Goal: Task Accomplishment & Management: Manage account settings

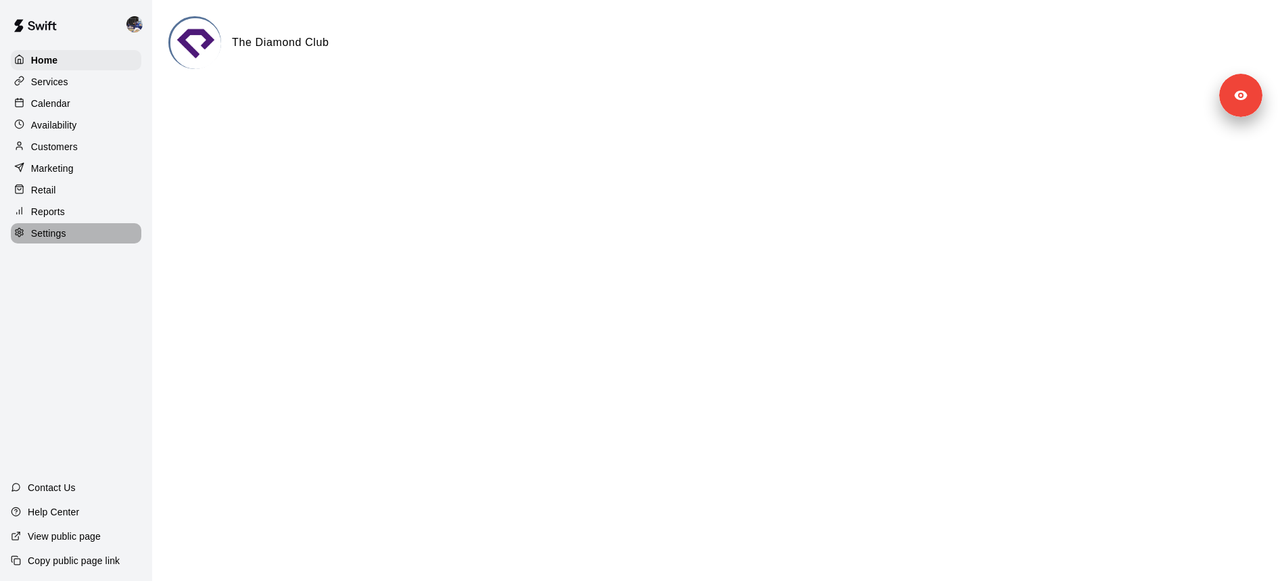
click at [64, 239] on p "Settings" at bounding box center [48, 234] width 35 height 14
select select "**"
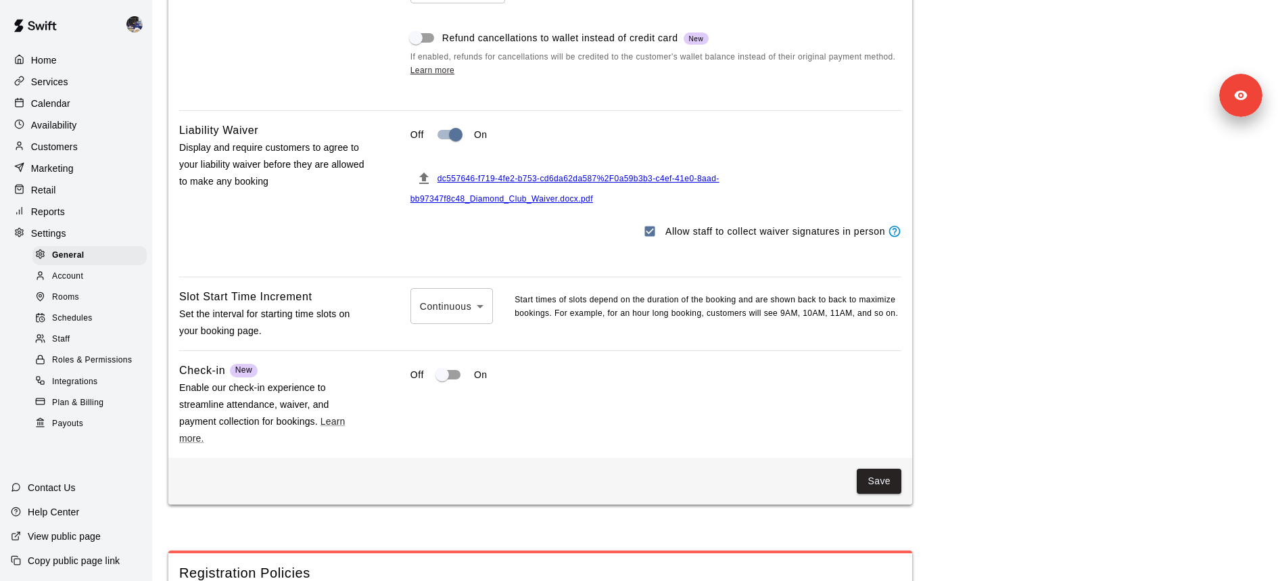
scroll to position [1421, 0]
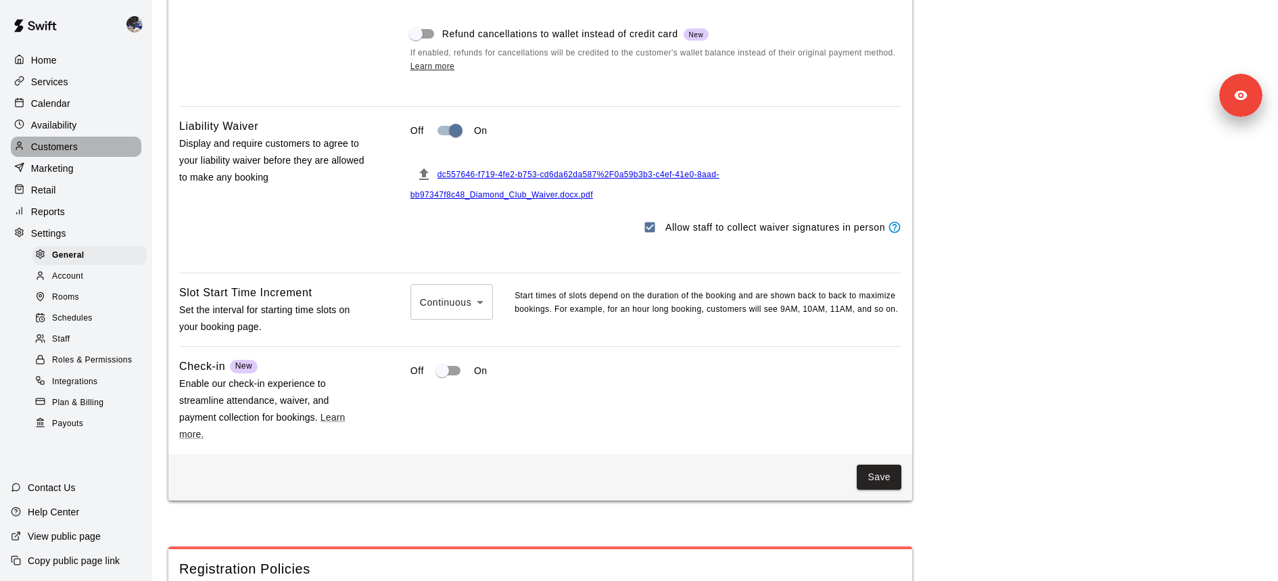
click at [90, 138] on div "Customers" at bounding box center [76, 147] width 131 height 20
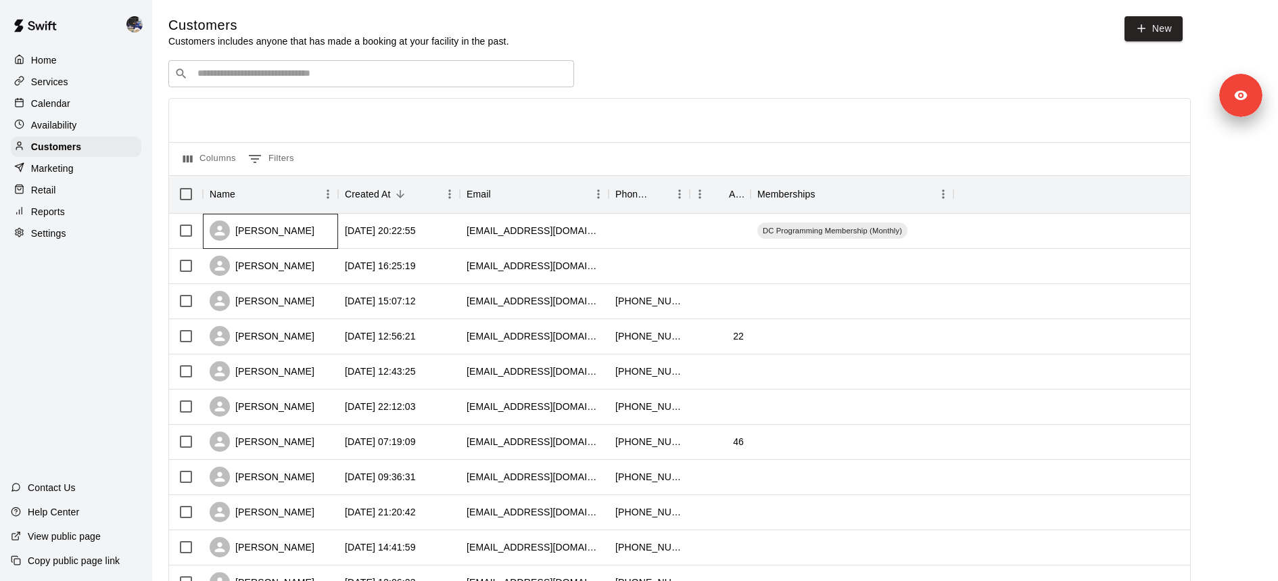
click at [248, 237] on div "[PERSON_NAME]" at bounding box center [262, 230] width 105 height 20
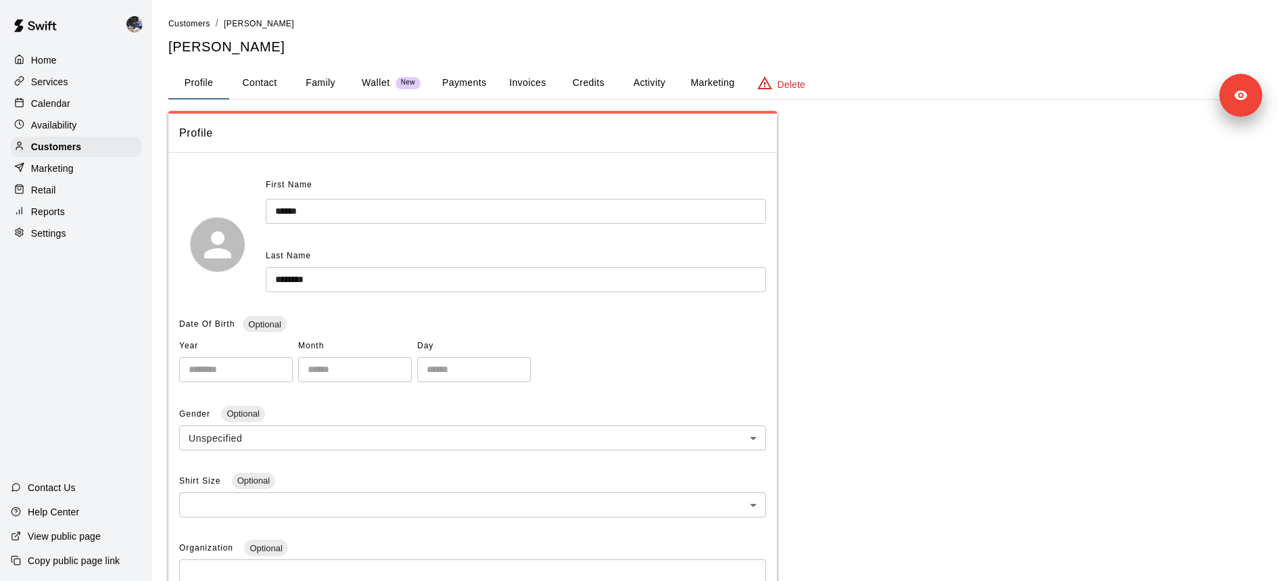
click at [409, 72] on button "Wallet New" at bounding box center [391, 83] width 80 height 32
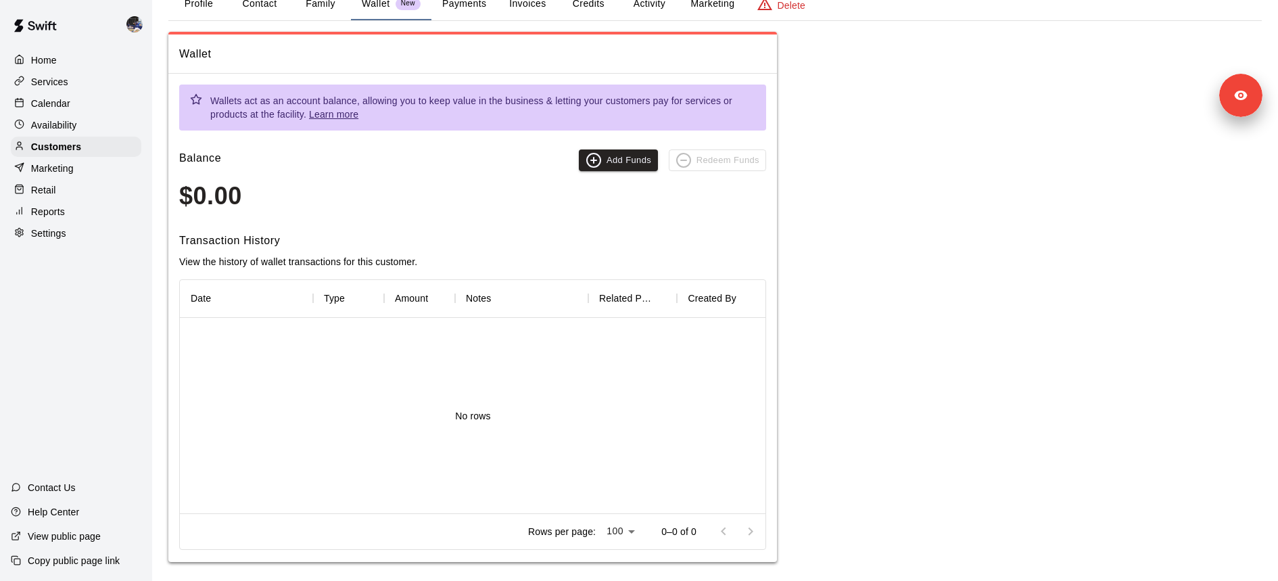
scroll to position [86, 0]
